Goal: Transaction & Acquisition: Purchase product/service

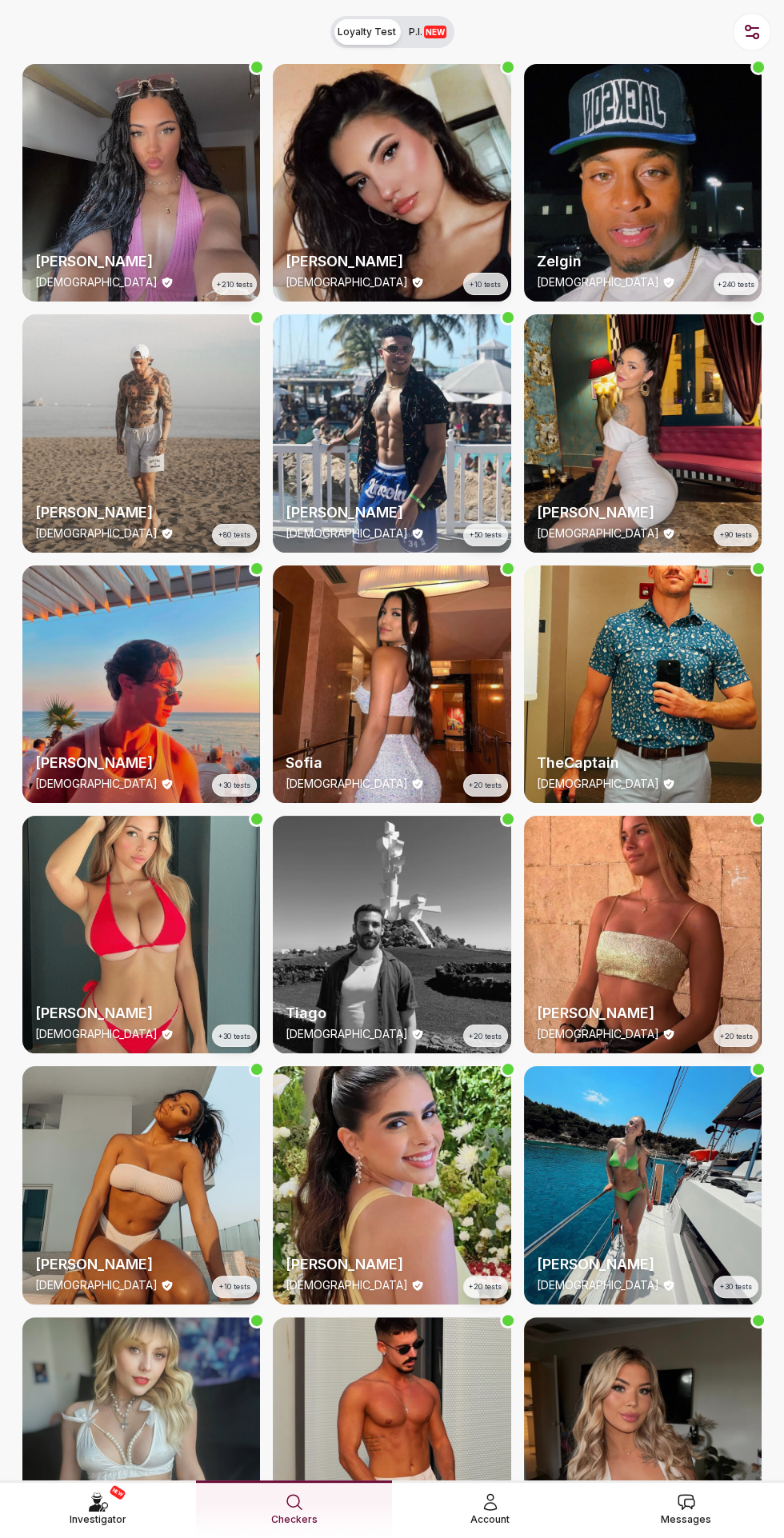
click at [706, 1512] on span "Messages" at bounding box center [686, 1520] width 50 height 16
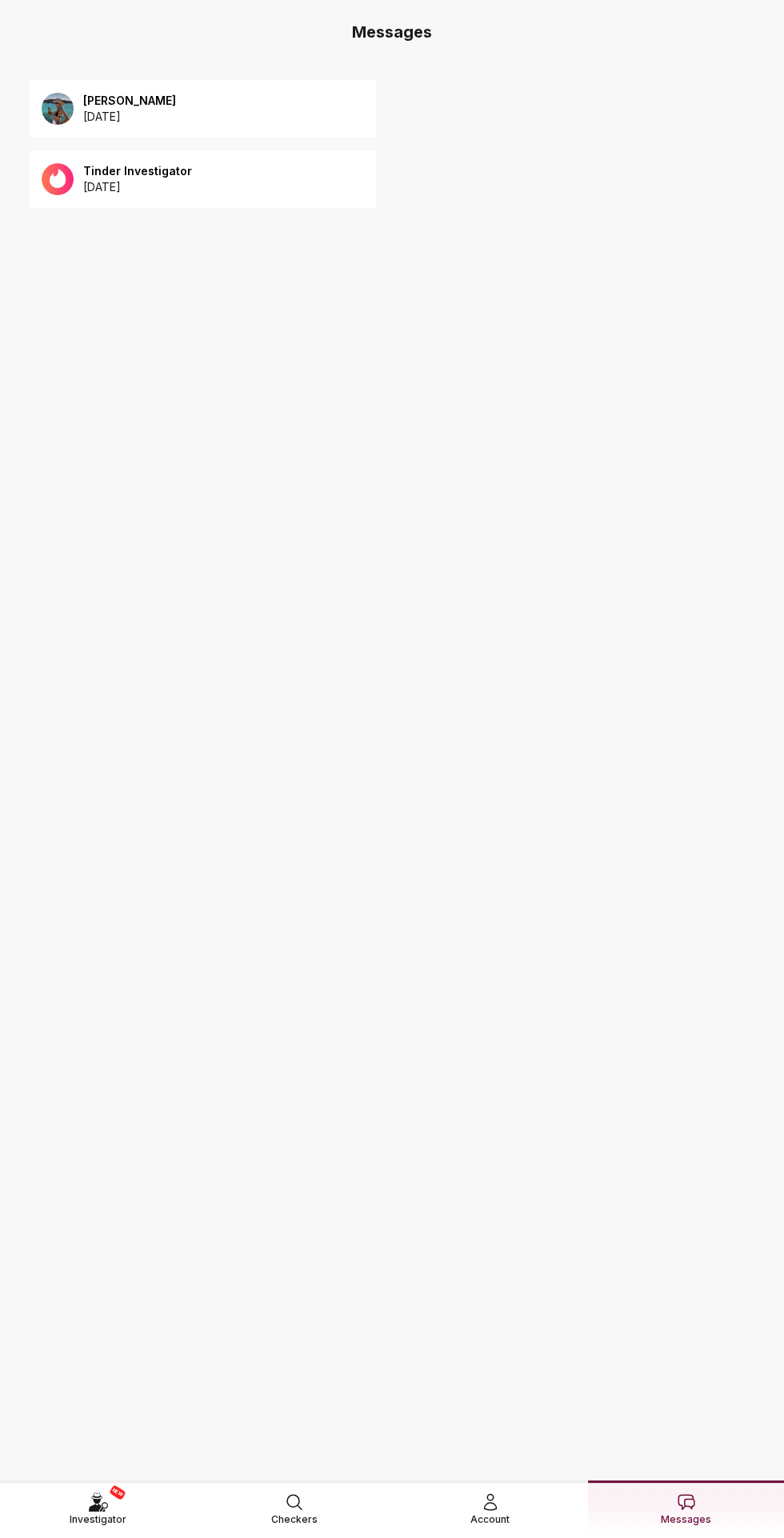
click at [72, 104] on img at bounding box center [57, 109] width 32 height 32
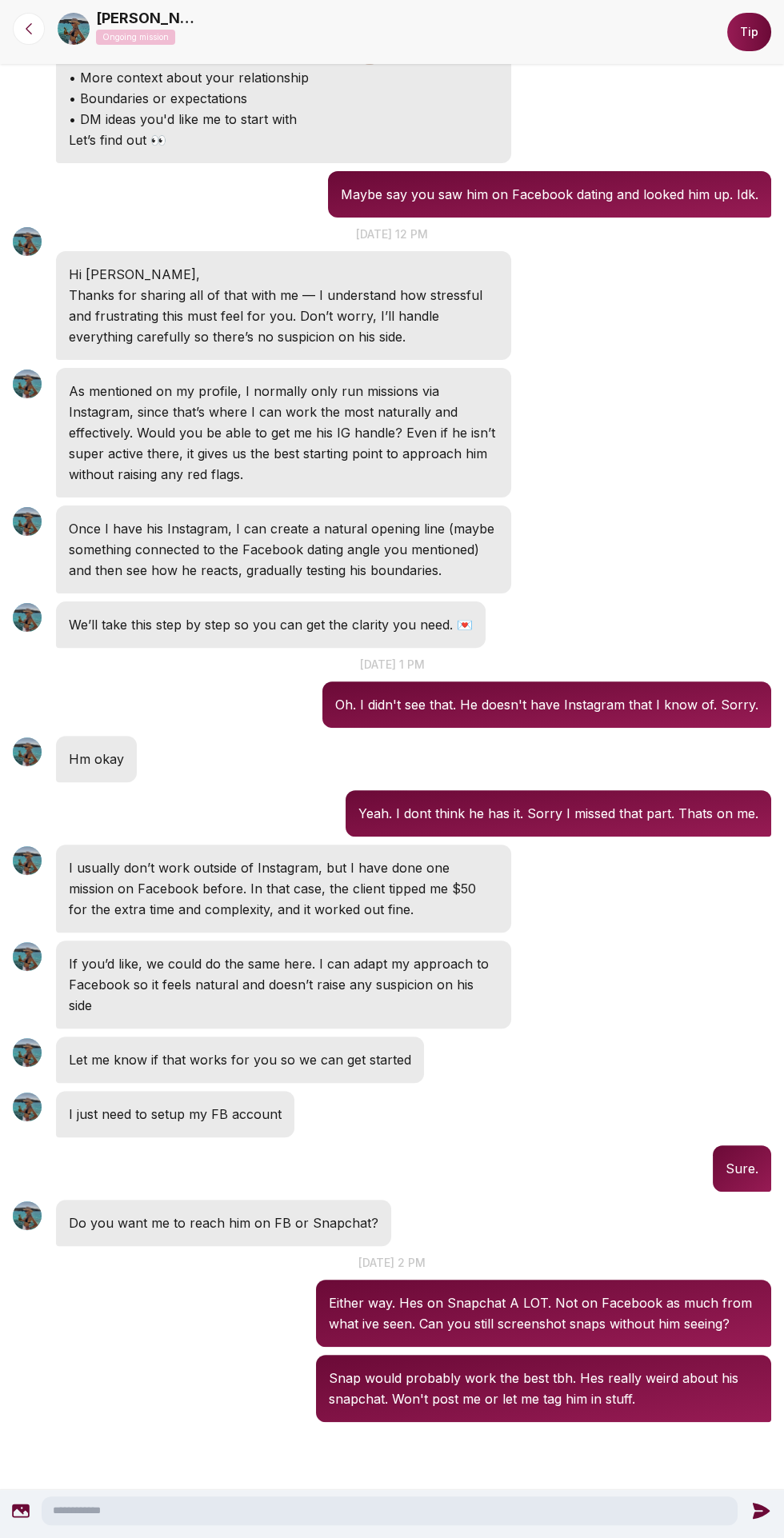
scroll to position [455, 0]
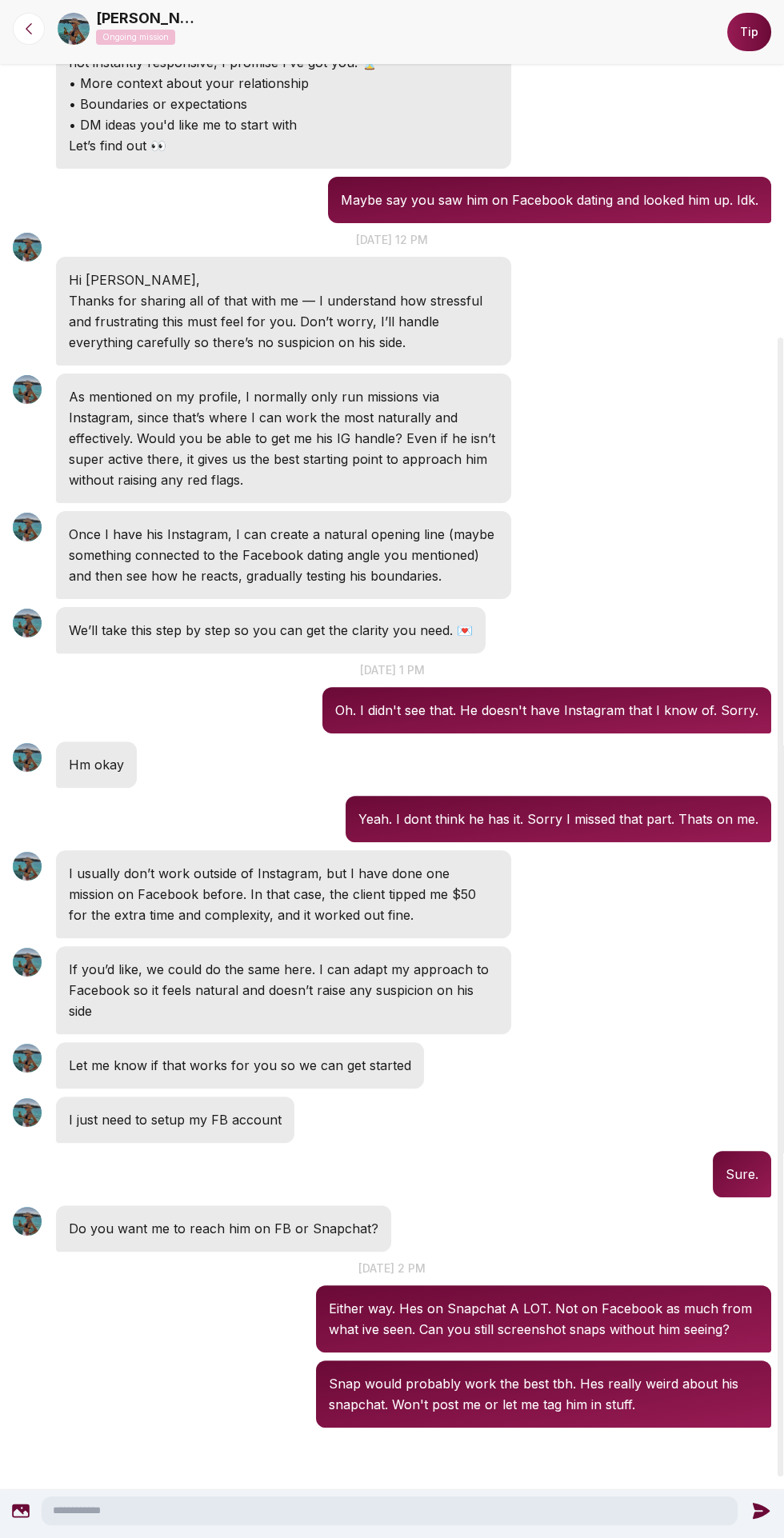
click at [746, 31] on button "Tip" at bounding box center [749, 32] width 44 height 39
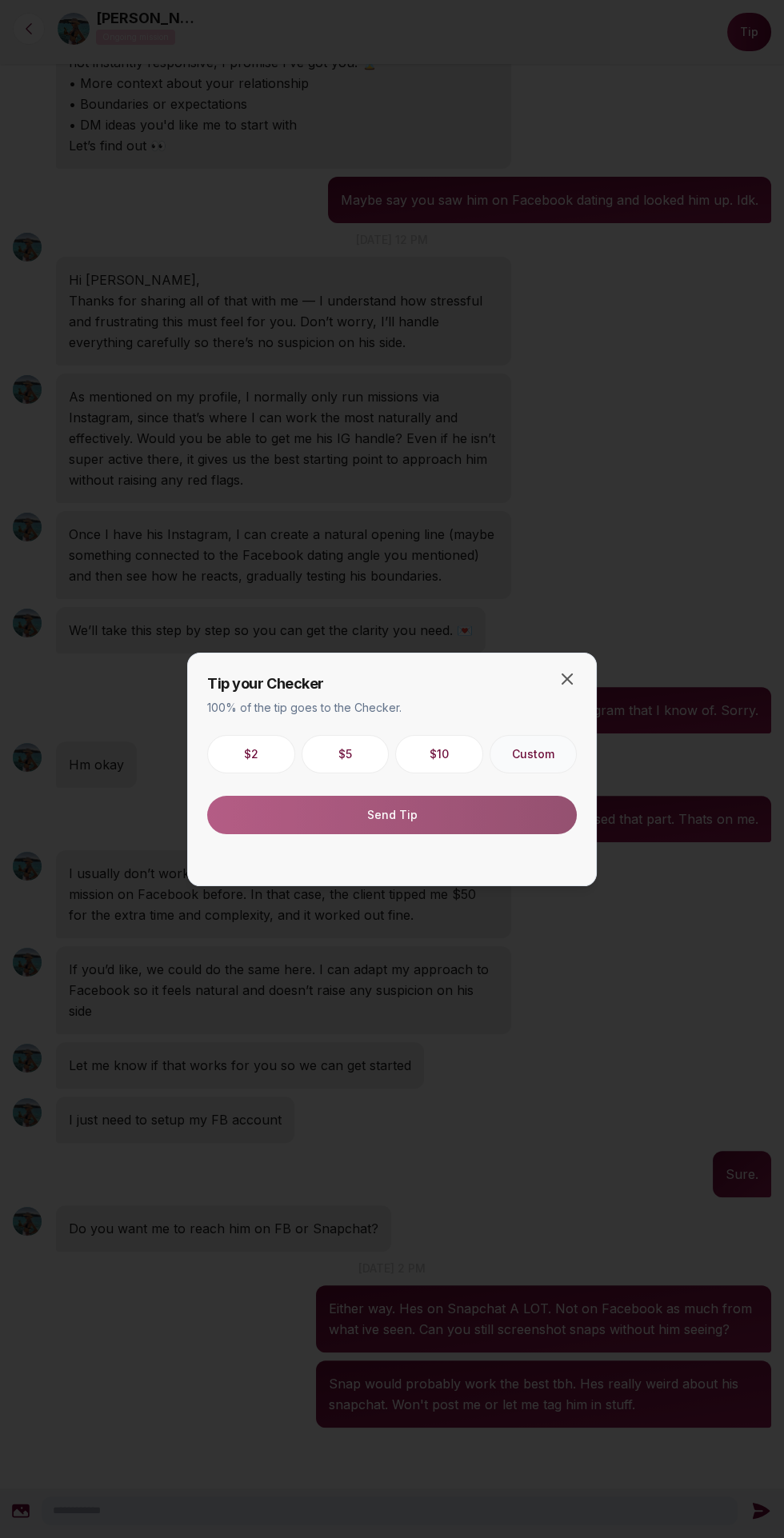
click at [542, 743] on button "Custom" at bounding box center [534, 754] width 88 height 39
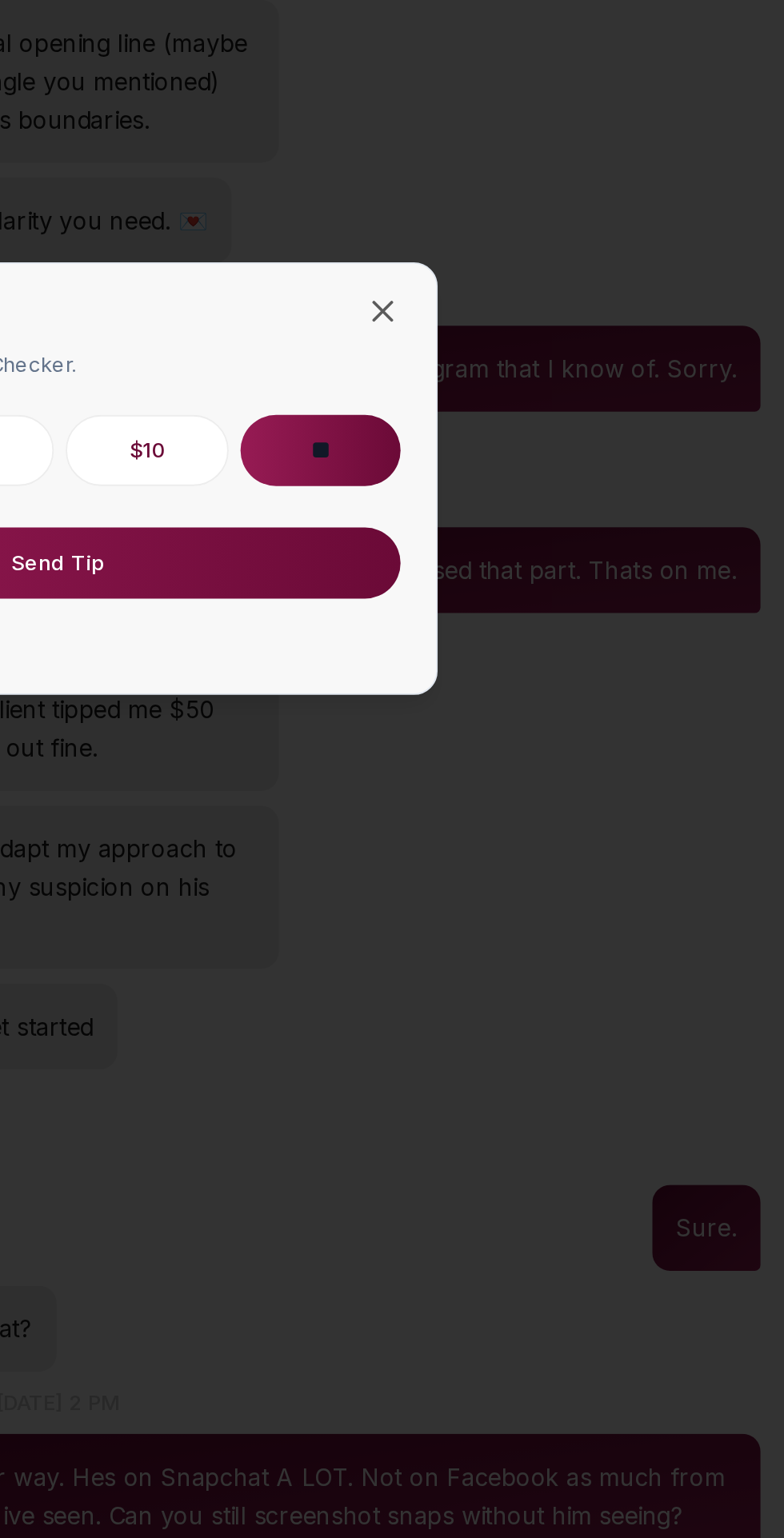
type input "**"
click at [407, 818] on button "Send Tip" at bounding box center [392, 815] width 369 height 39
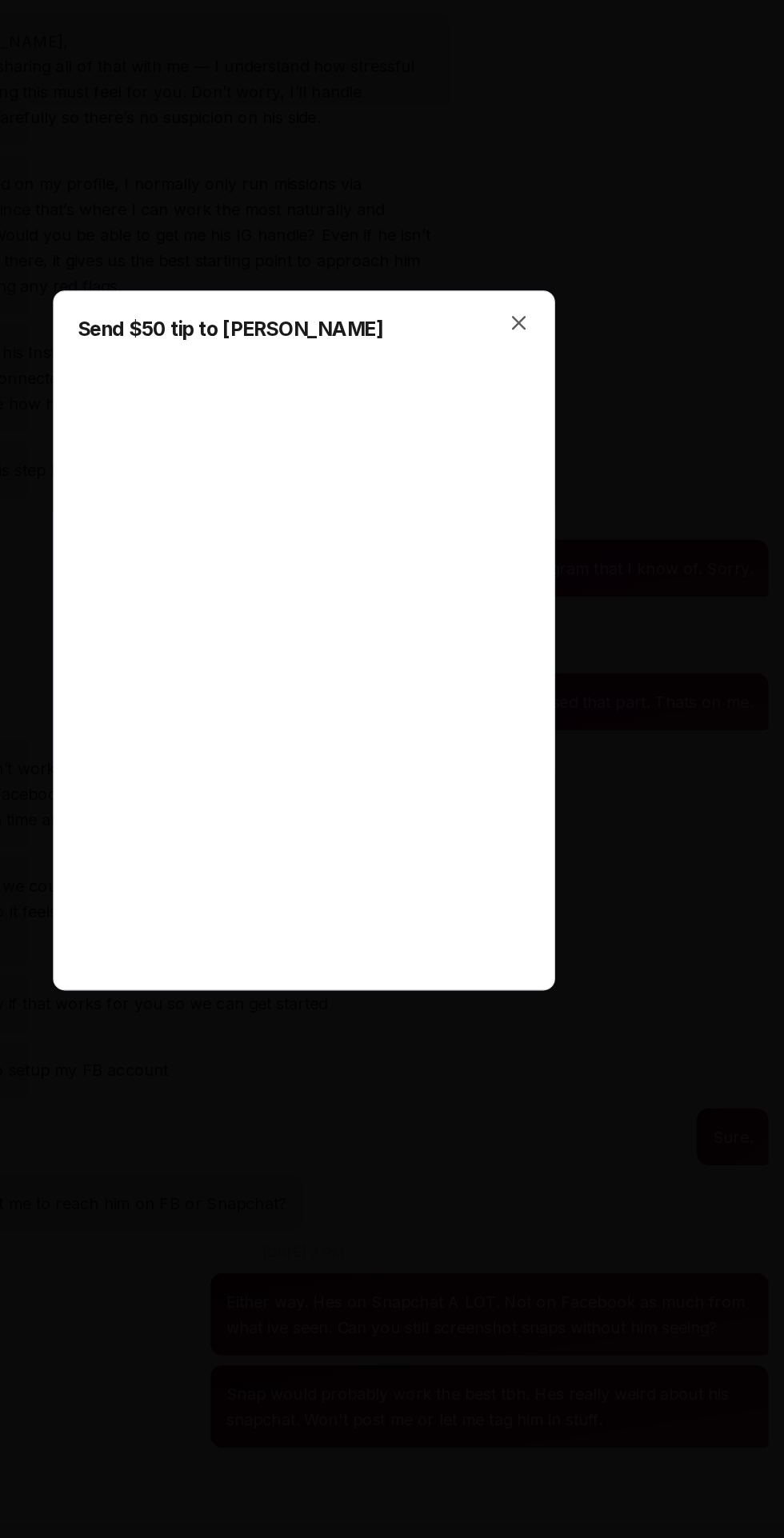
scroll to position [0, 0]
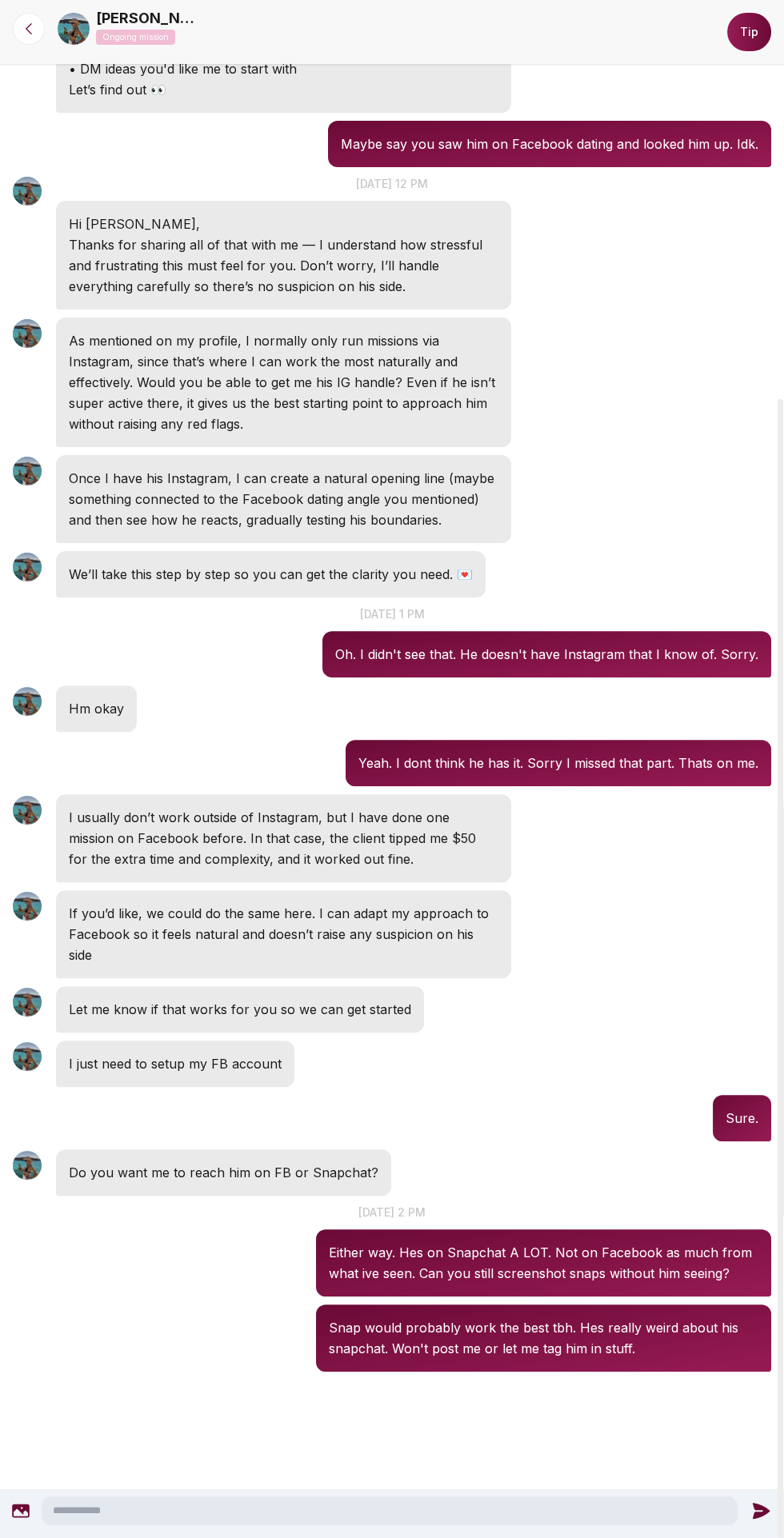
scroll to position [537, 0]
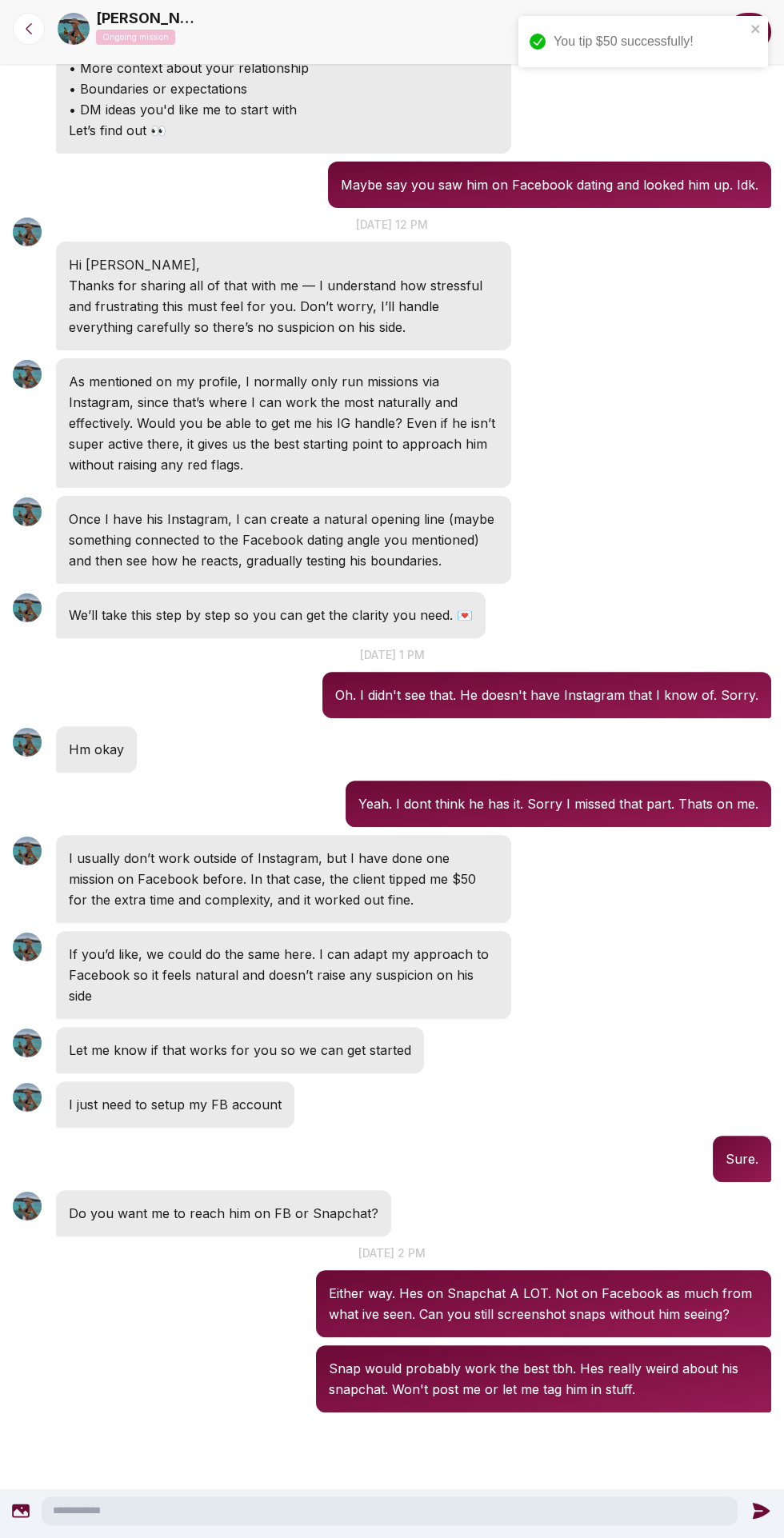
scroll to position [455, 0]
